Goal: Task Accomplishment & Management: Manage account settings

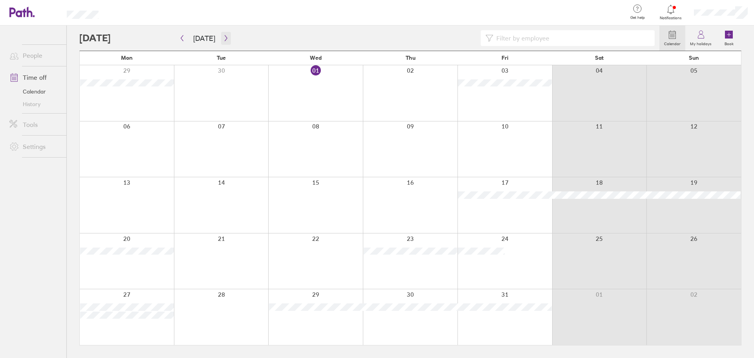
click at [223, 35] on icon "button" at bounding box center [226, 38] width 6 height 6
click at [223, 38] on icon "button" at bounding box center [226, 38] width 6 height 6
click at [187, 44] on button "[DATE]" at bounding box center [204, 38] width 35 height 13
click at [227, 38] on button "button" at bounding box center [226, 38] width 10 height 13
click at [225, 37] on icon "button" at bounding box center [226, 38] width 2 height 6
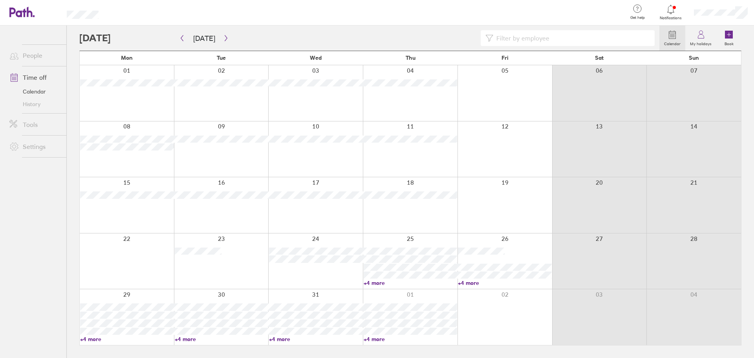
click at [371, 37] on div at bounding box center [369, 38] width 580 height 16
